Goal: Task Accomplishment & Management: Manage account settings

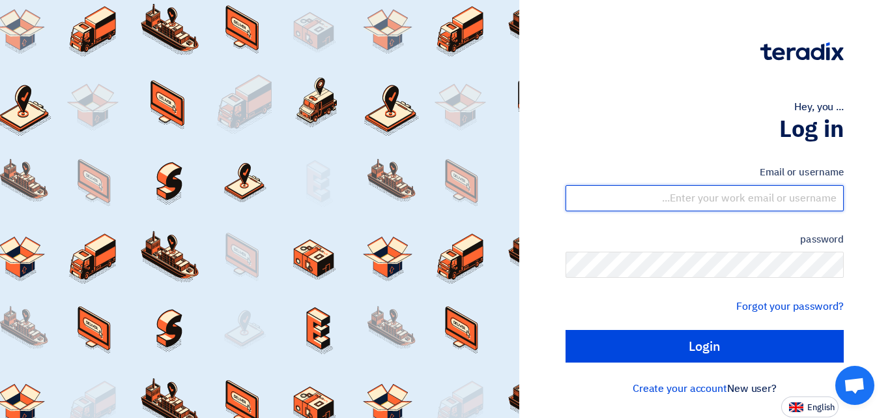
click at [723, 203] on input "text" at bounding box center [705, 198] width 278 height 26
type input "S"
type input "sales@atbttrading.com"
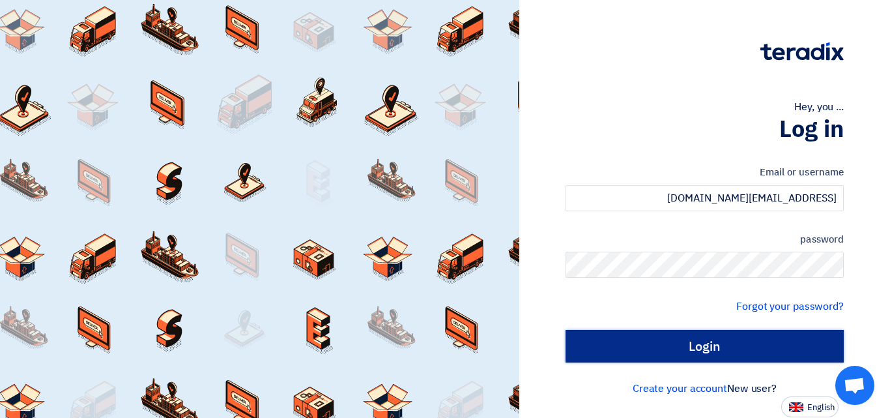
click at [762, 346] on input "Login" at bounding box center [705, 346] width 278 height 33
type input "Sign in"
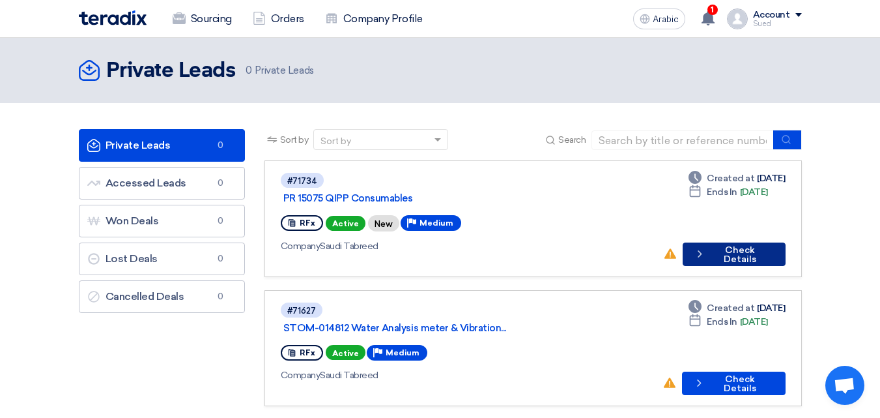
click at [729, 244] on font "Check Details" at bounding box center [740, 254] width 33 height 20
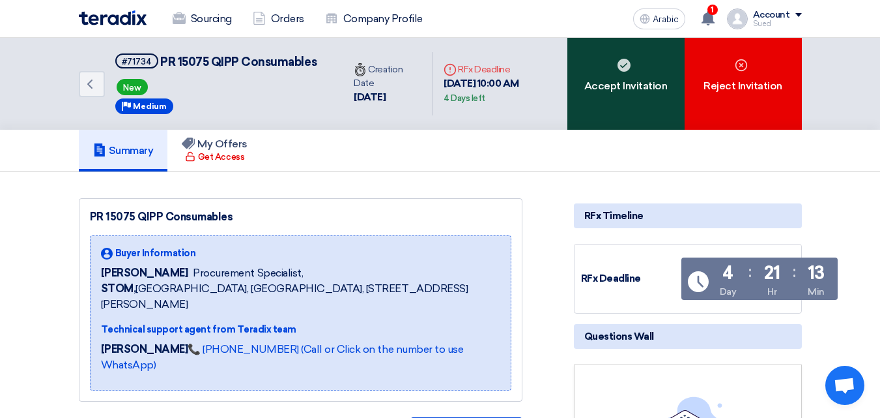
click at [626, 96] on div "Accept Invitation" at bounding box center [626, 84] width 117 height 92
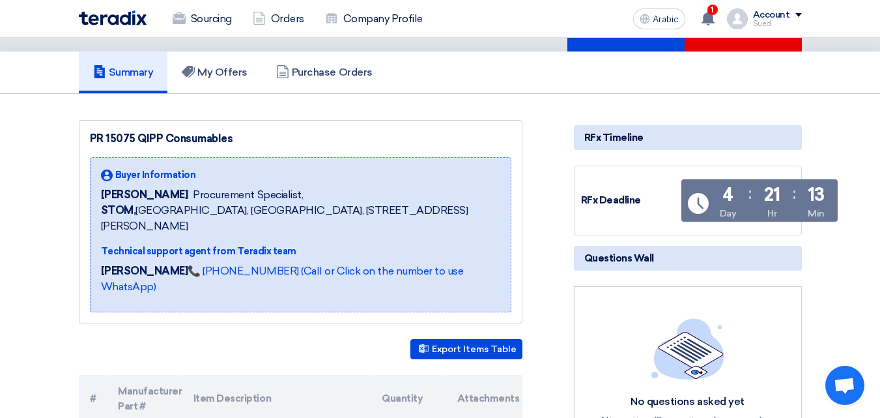
scroll to position [196, 0]
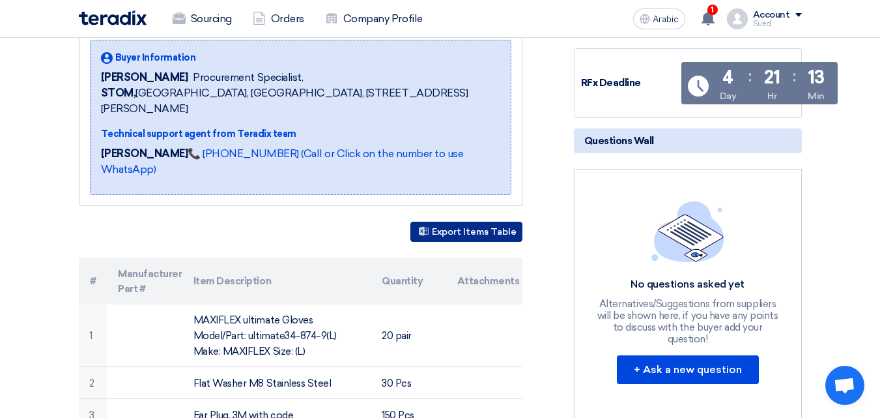
click at [479, 226] on font "Export Items Table" at bounding box center [474, 231] width 85 height 11
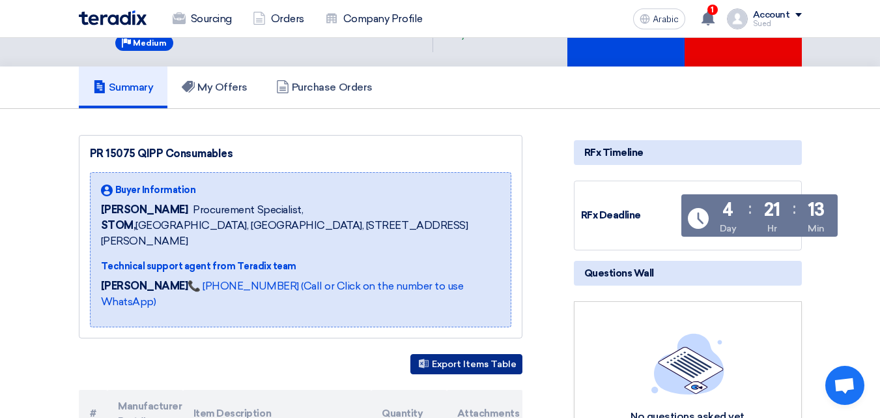
scroll to position [0, 0]
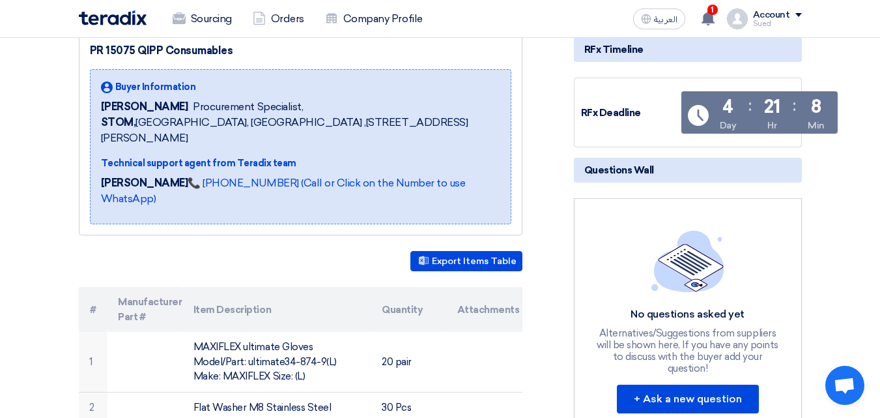
scroll to position [130, 0]
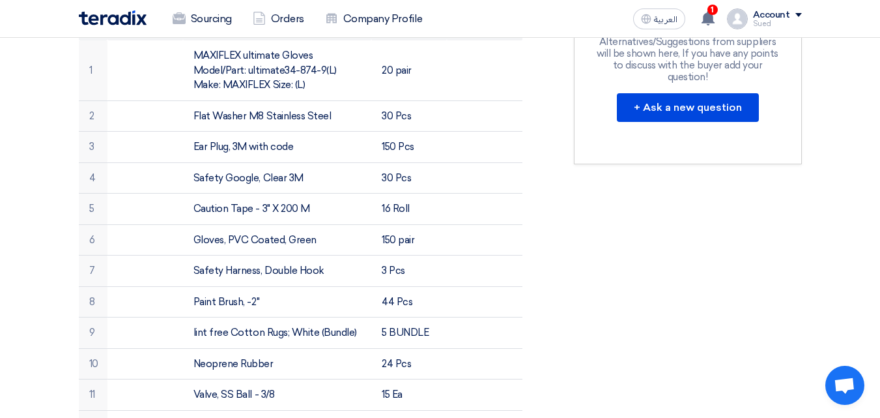
scroll to position [196, 0]
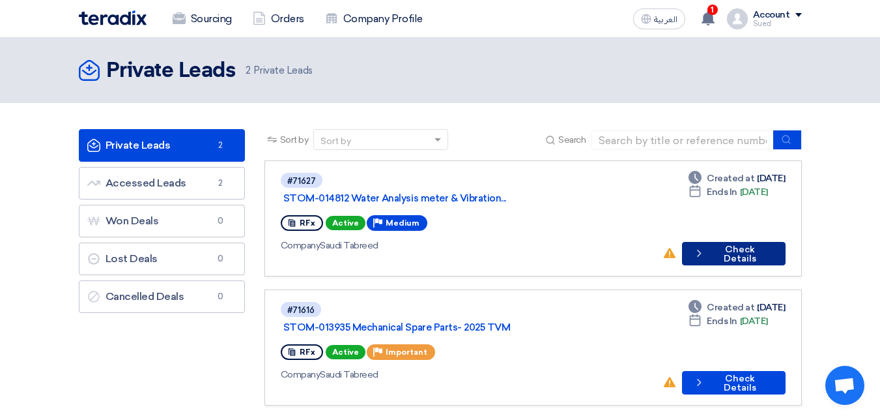
click at [736, 242] on button "Check details Check Details" at bounding box center [733, 253] width 103 height 23
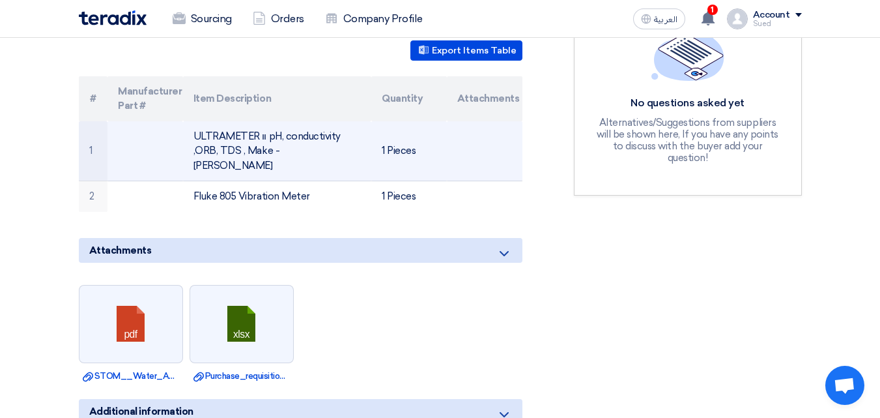
scroll to position [326, 0]
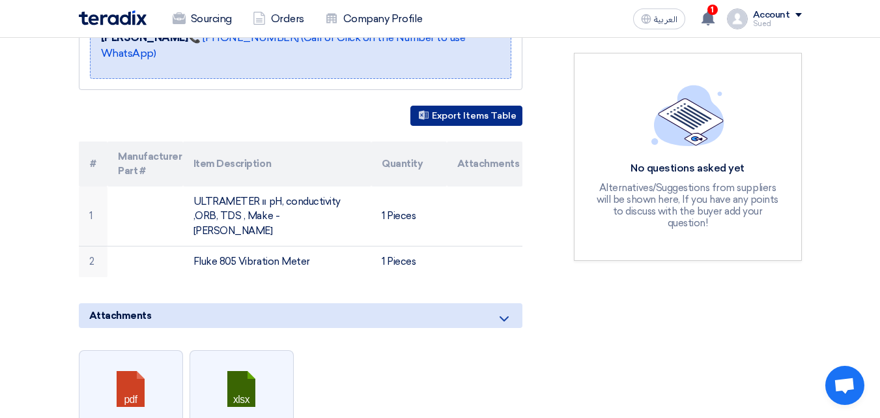
click at [477, 111] on button "Export Items Table" at bounding box center [467, 116] width 112 height 20
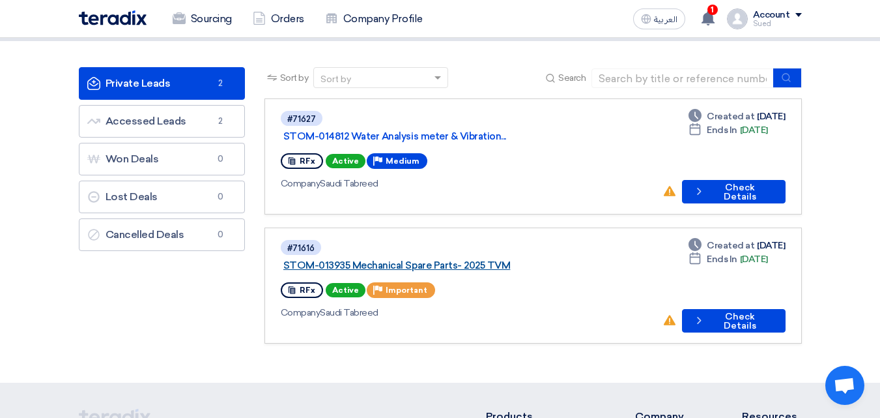
scroll to position [65, 0]
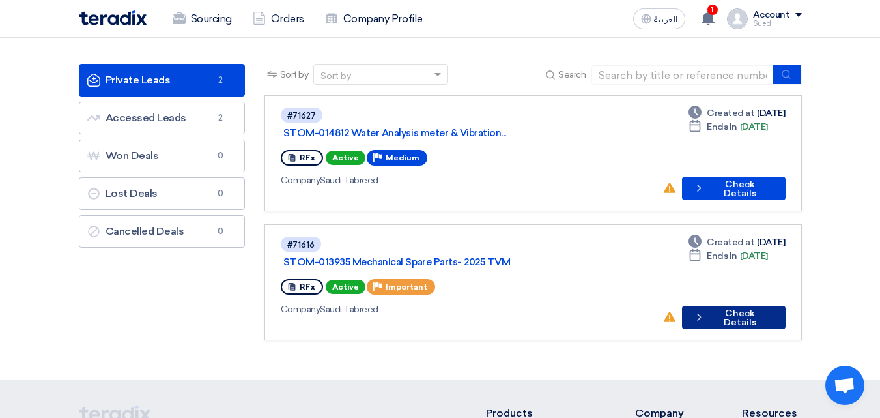
click at [723, 306] on button "Check details Check Details" at bounding box center [734, 317] width 104 height 23
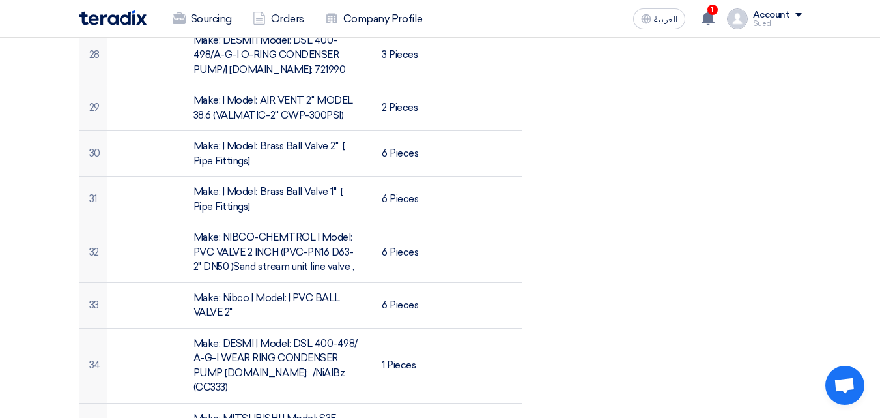
scroll to position [2477, 0]
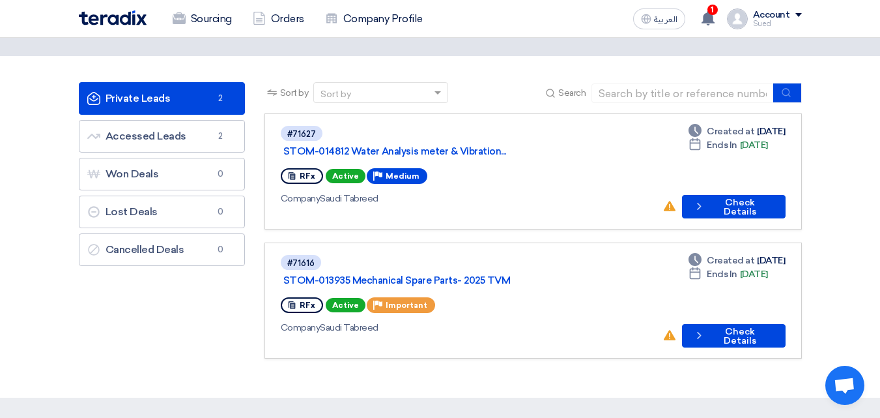
scroll to position [196, 0]
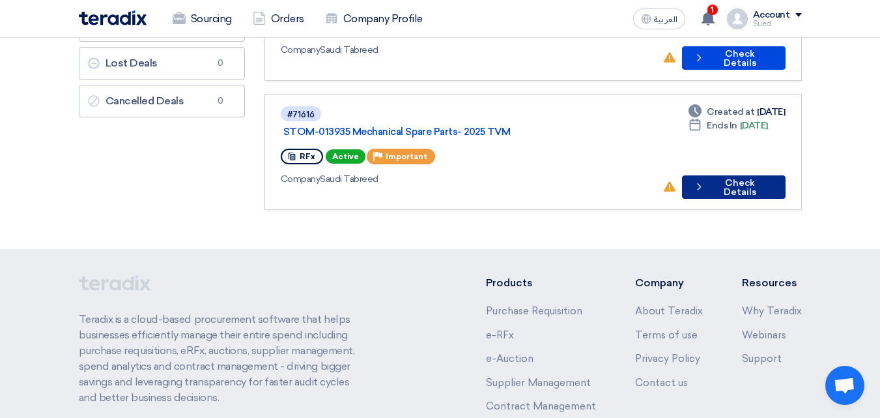
click at [732, 175] on button "Check details Check Details" at bounding box center [734, 186] width 104 height 23
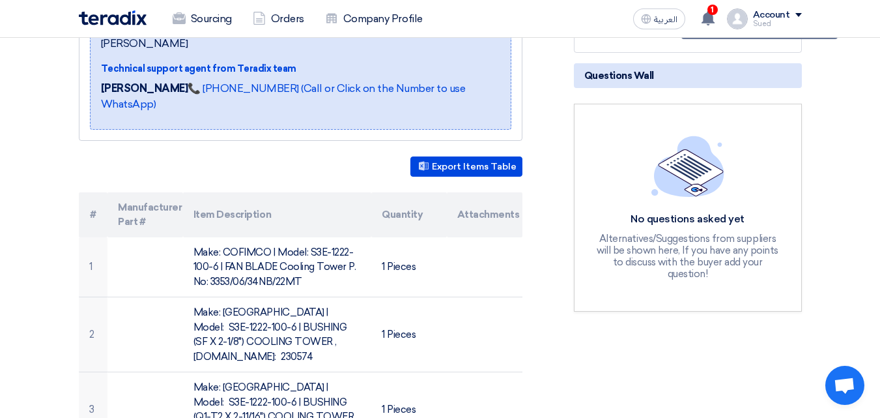
scroll to position [326, 0]
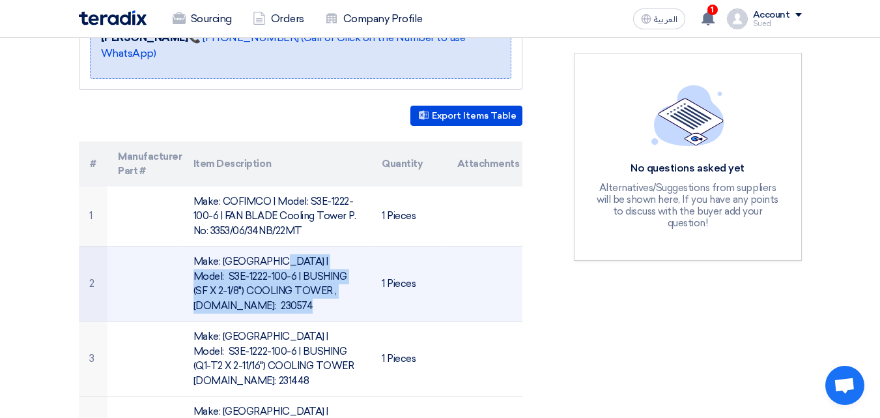
drag, startPoint x: 340, startPoint y: 270, endPoint x: 194, endPoint y: 242, distance: 149.3
click at [194, 246] on td "Make: BALTIMORE | Model: S3E-1222-100-6 | BUSHING (SF X 2-1/8") COOLING TOWER ,…" at bounding box center [277, 283] width 188 height 75
copy td "Make: BALTIMORE | Model: S3E-1222-100-6 | BUSHING (SF X 2-1/8") COOLING TOWER ,…"
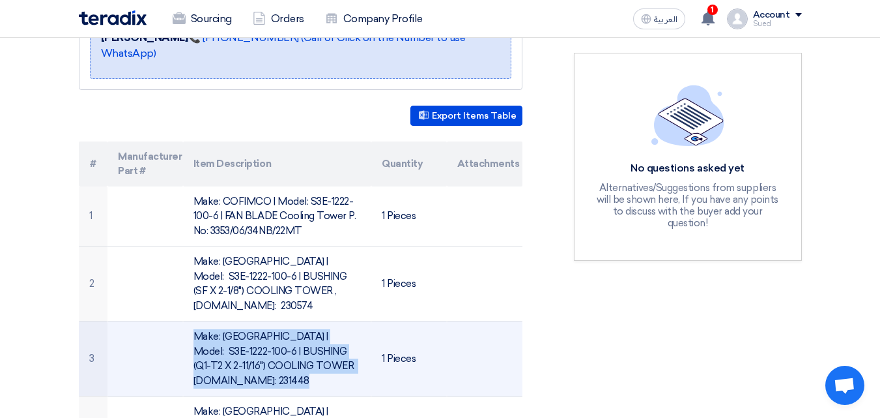
drag, startPoint x: 334, startPoint y: 334, endPoint x: 179, endPoint y: 306, distance: 157.7
click at [179, 321] on tr "3 Make: BALTIMORE | Model: S3E-1222-100-6 | BUSHING (Q1-T2 X 2-11/16") COOLING …" at bounding box center [301, 358] width 444 height 75
copy tr "Make: BALTIMORE | Model: S3E-1222-100-6 | BUSHING (Q1-T2 X 2-11/16") COOLING TO…"
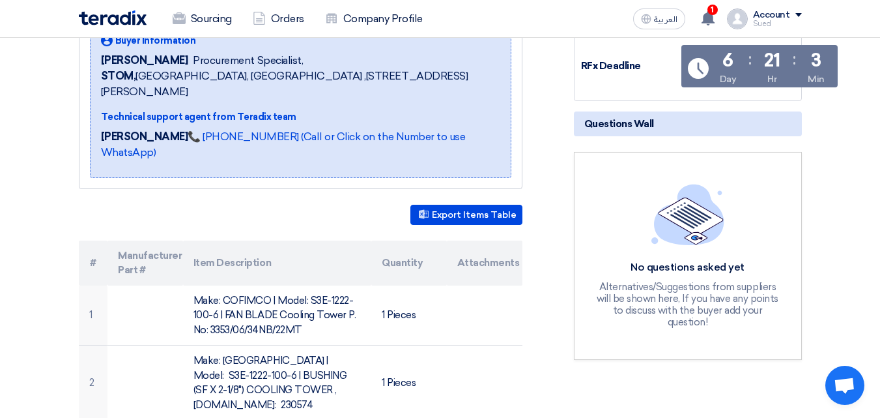
scroll to position [196, 0]
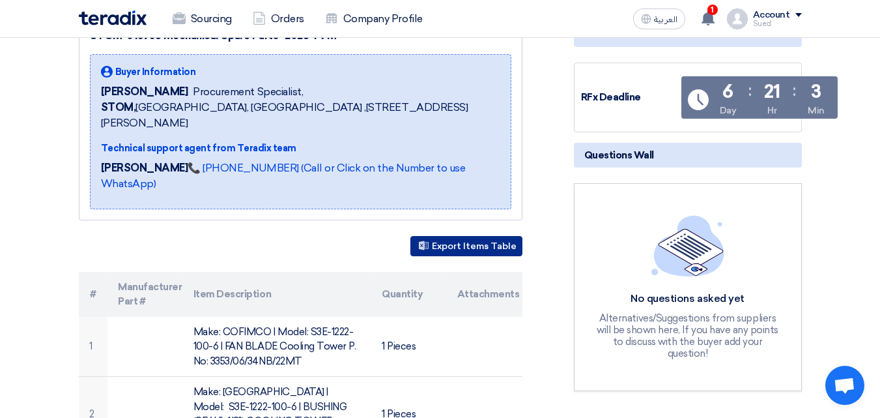
click at [461, 236] on button "Export Items Table" at bounding box center [467, 246] width 112 height 20
